Goal: Transaction & Acquisition: Purchase product/service

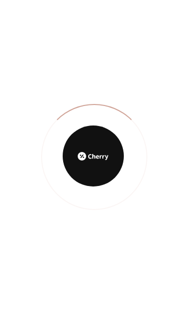
scroll to position [46, 0]
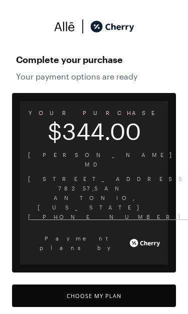
scroll to position [4, 0]
click at [133, 285] on button "Choose My Plan" at bounding box center [94, 296] width 164 height 23
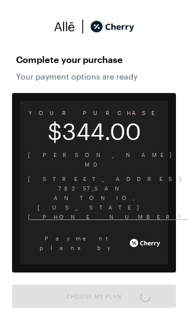
scroll to position [837, 0]
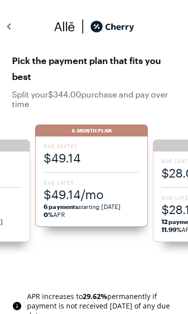
click at [117, 206] on span "6 payments starting [DATE] 0% APR" at bounding box center [91, 211] width 95 height 16
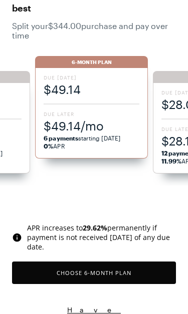
click at [113, 272] on button "Choose 6 -Month Plan" at bounding box center [94, 273] width 164 height 23
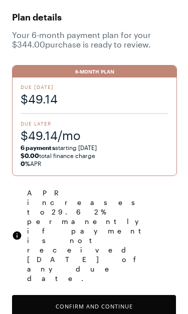
click at [127, 295] on button "Confirm and Continue" at bounding box center [94, 306] width 164 height 23
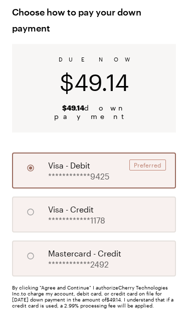
click at [158, 208] on div "**********" at bounding box center [94, 215] width 164 height 36
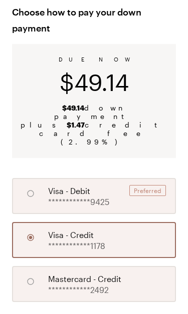
radio input "false"
radio input "true"
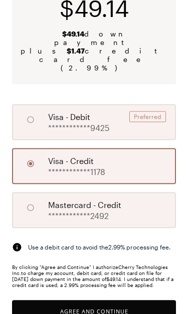
scroll to position [120, 0]
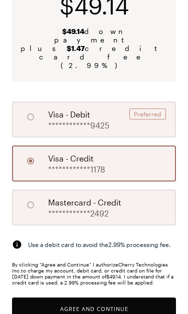
click at [150, 298] on button "Agree and Continue" at bounding box center [94, 309] width 164 height 23
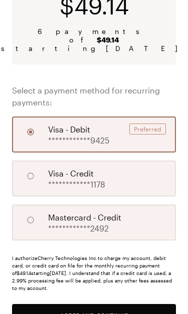
click at [161, 176] on div "**********" at bounding box center [94, 179] width 164 height 36
radio input "false"
radio input "true"
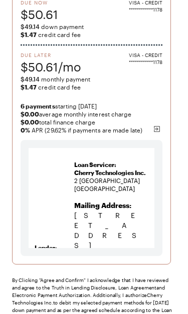
scroll to position [124, 0]
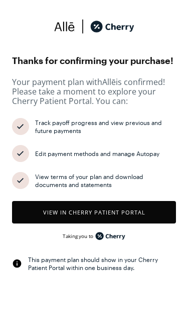
scroll to position [814, 0]
